Goal: Task Accomplishment & Management: Manage account settings

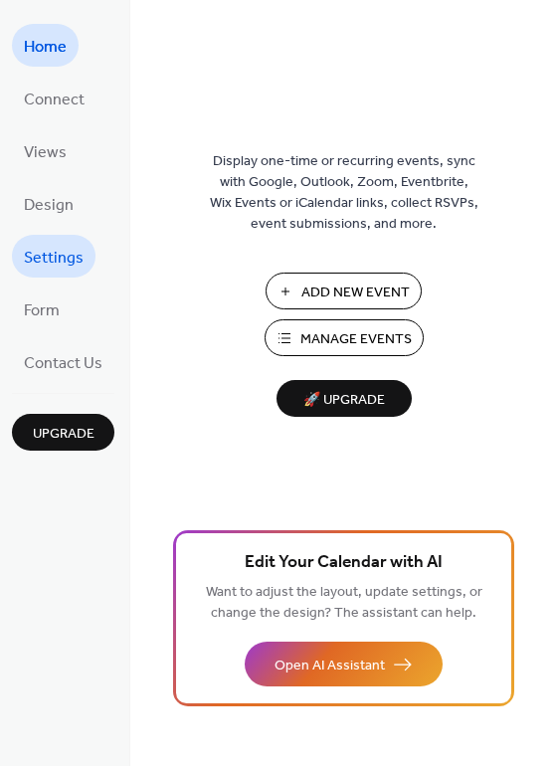
click at [38, 251] on span "Settings" at bounding box center [54, 258] width 60 height 31
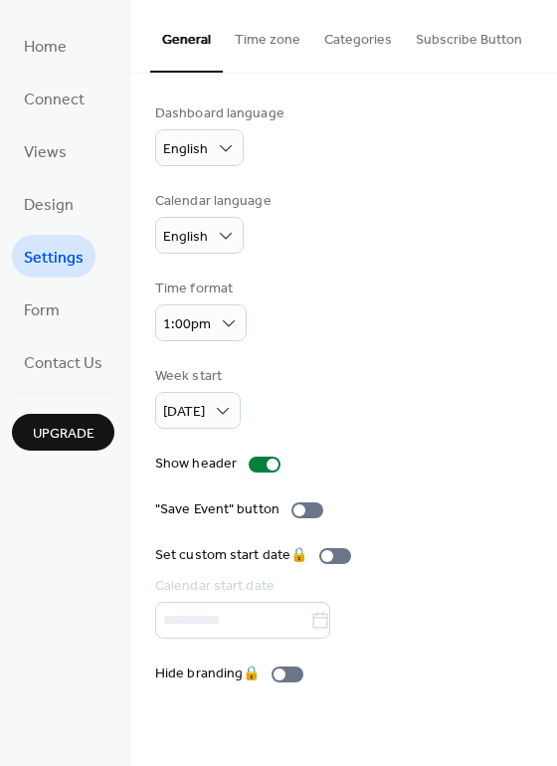
click at [255, 34] on button "Time zone" at bounding box center [268, 35] width 90 height 71
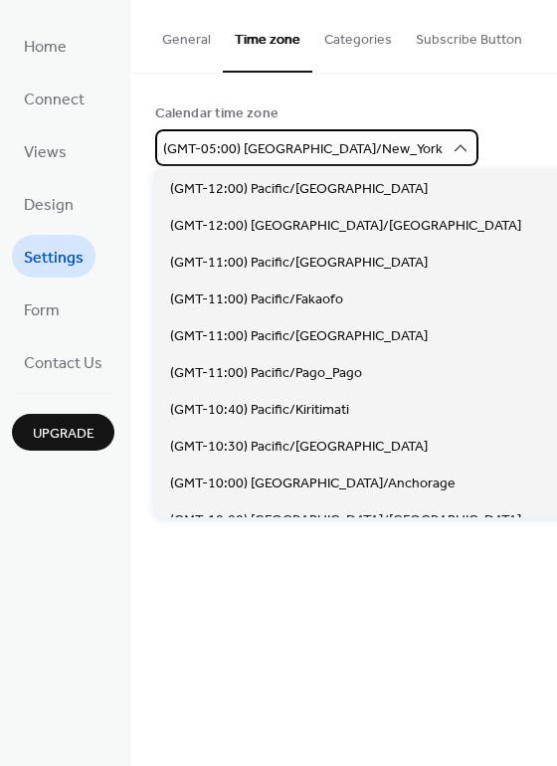
scroll to position [1656, 0]
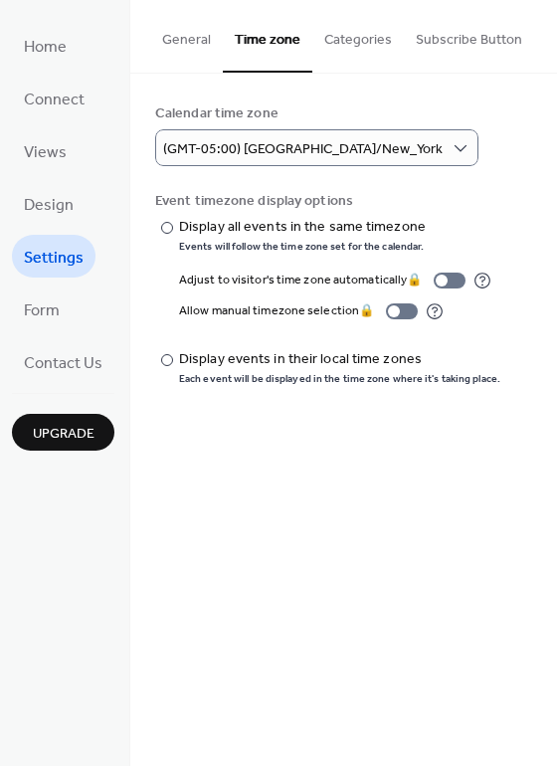
click at [146, 43] on div "General Time zone Categories Subscribe Button" at bounding box center [343, 37] width 427 height 74
click at [184, 31] on button "General" at bounding box center [186, 35] width 73 height 71
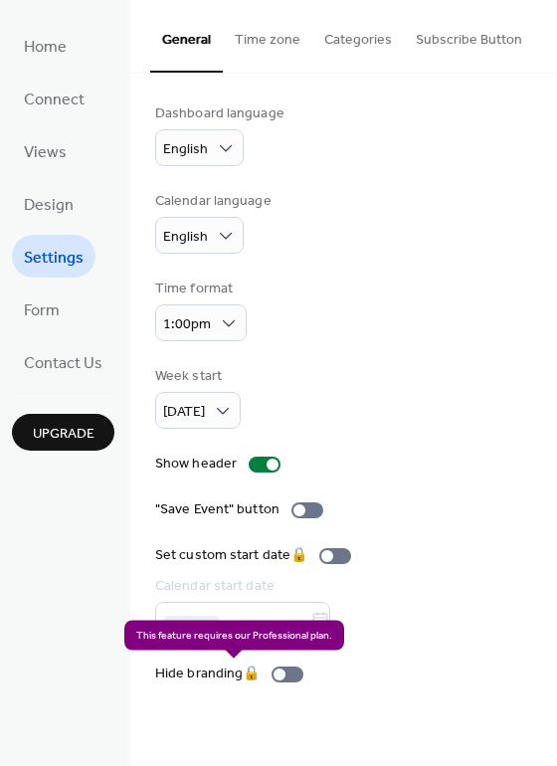
click at [285, 672] on div "Hide branding 🔒" at bounding box center [233, 674] width 156 height 21
